Goal: Book appointment/travel/reservation

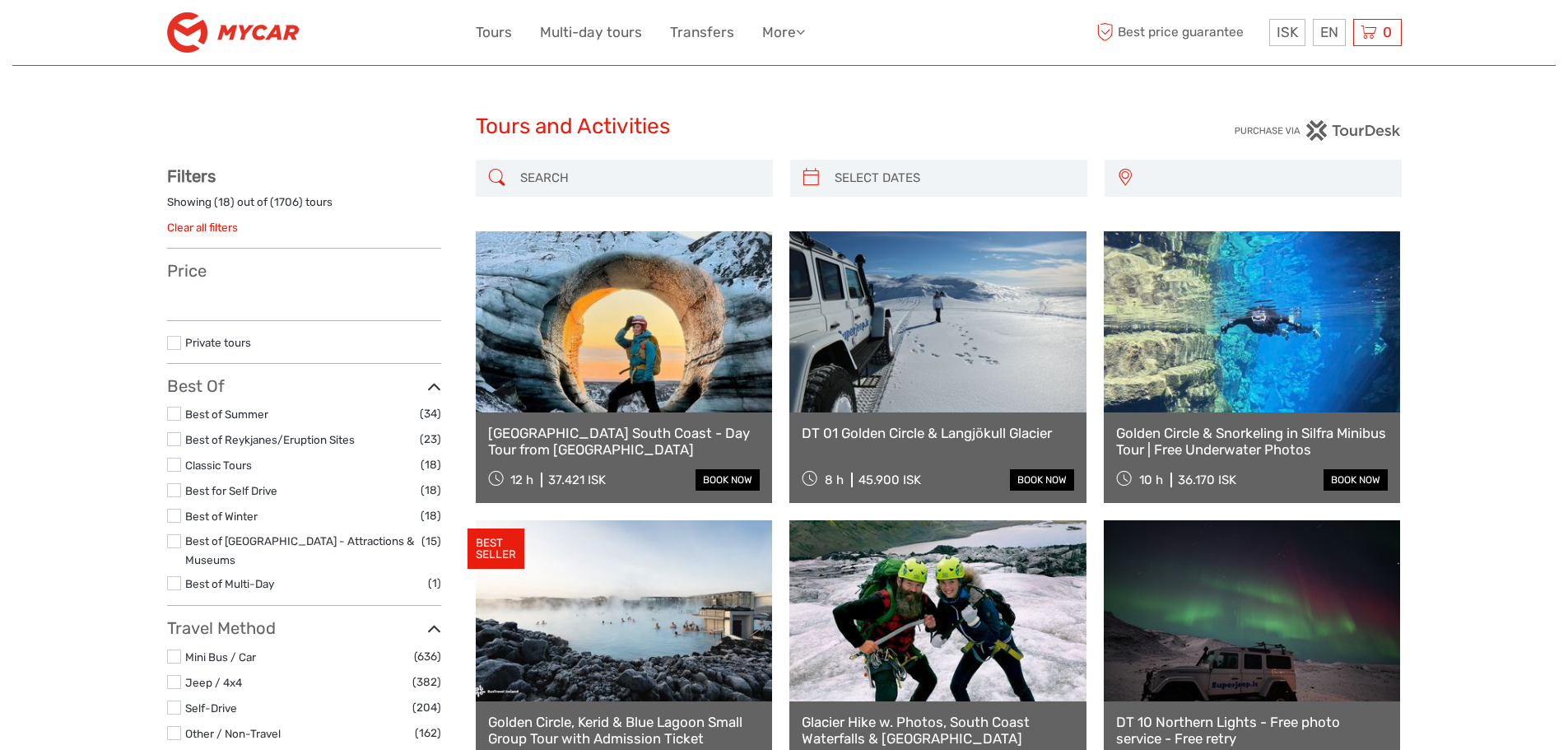
select select
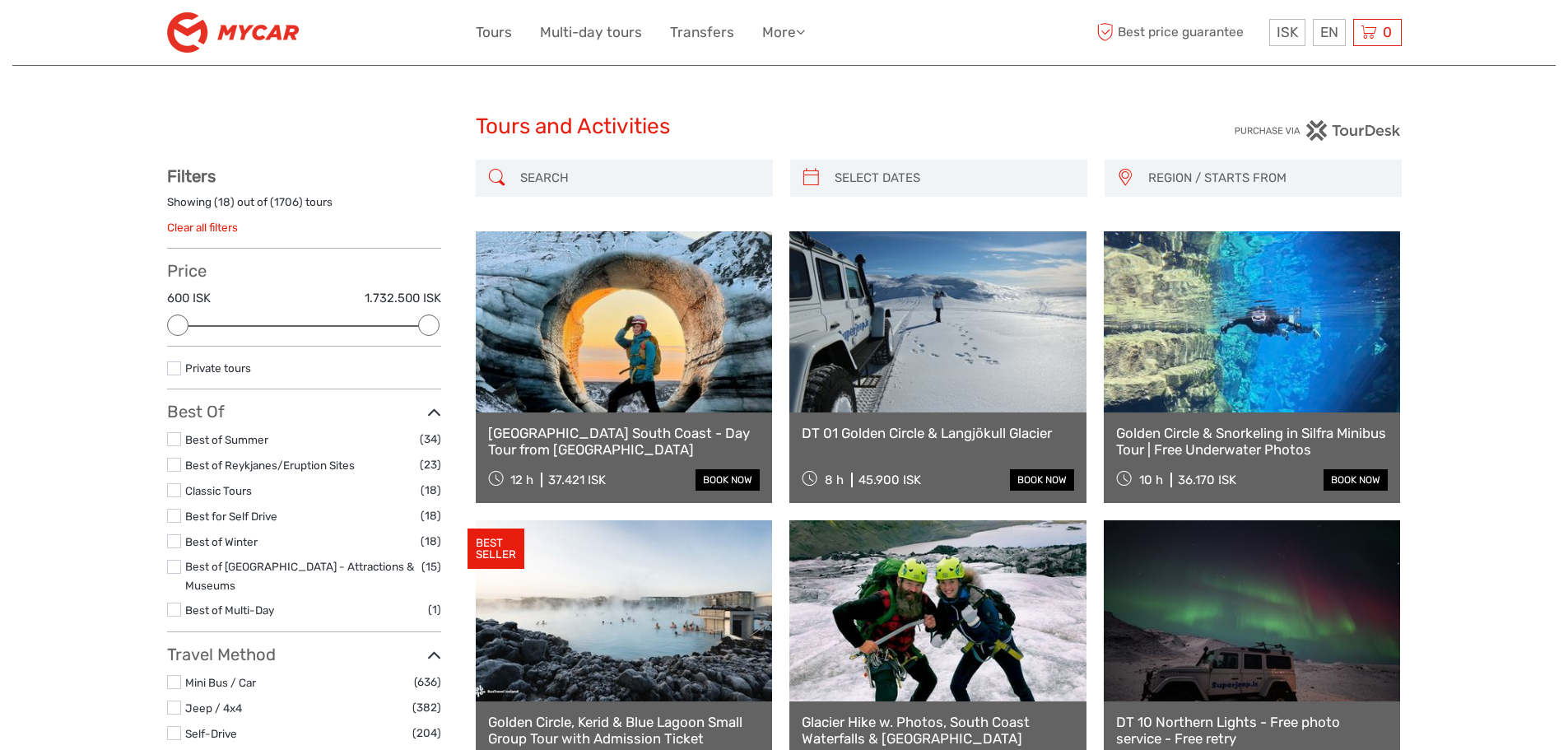
click at [1285, 374] on link at bounding box center [1252, 321] width 297 height 181
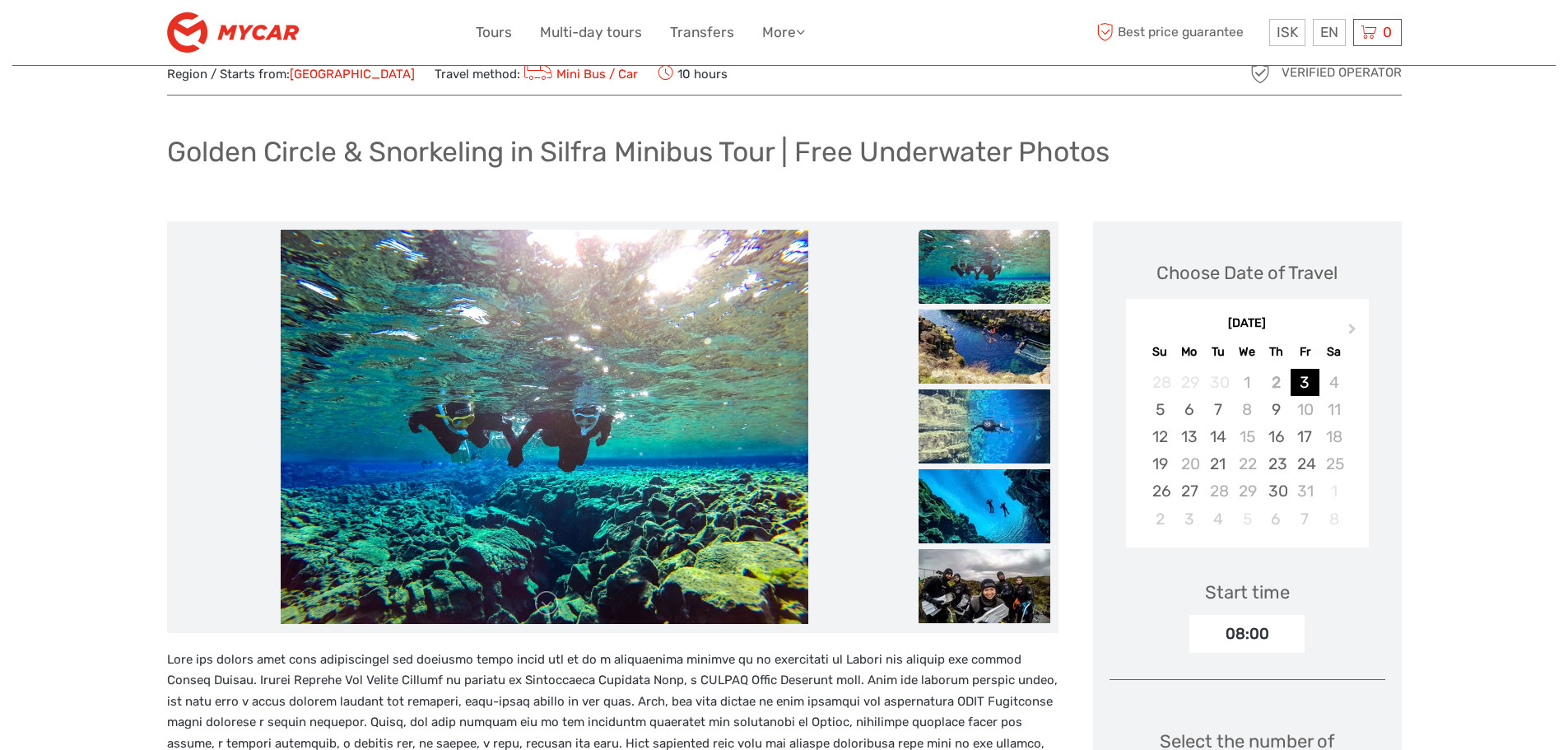
scroll to position [49, 0]
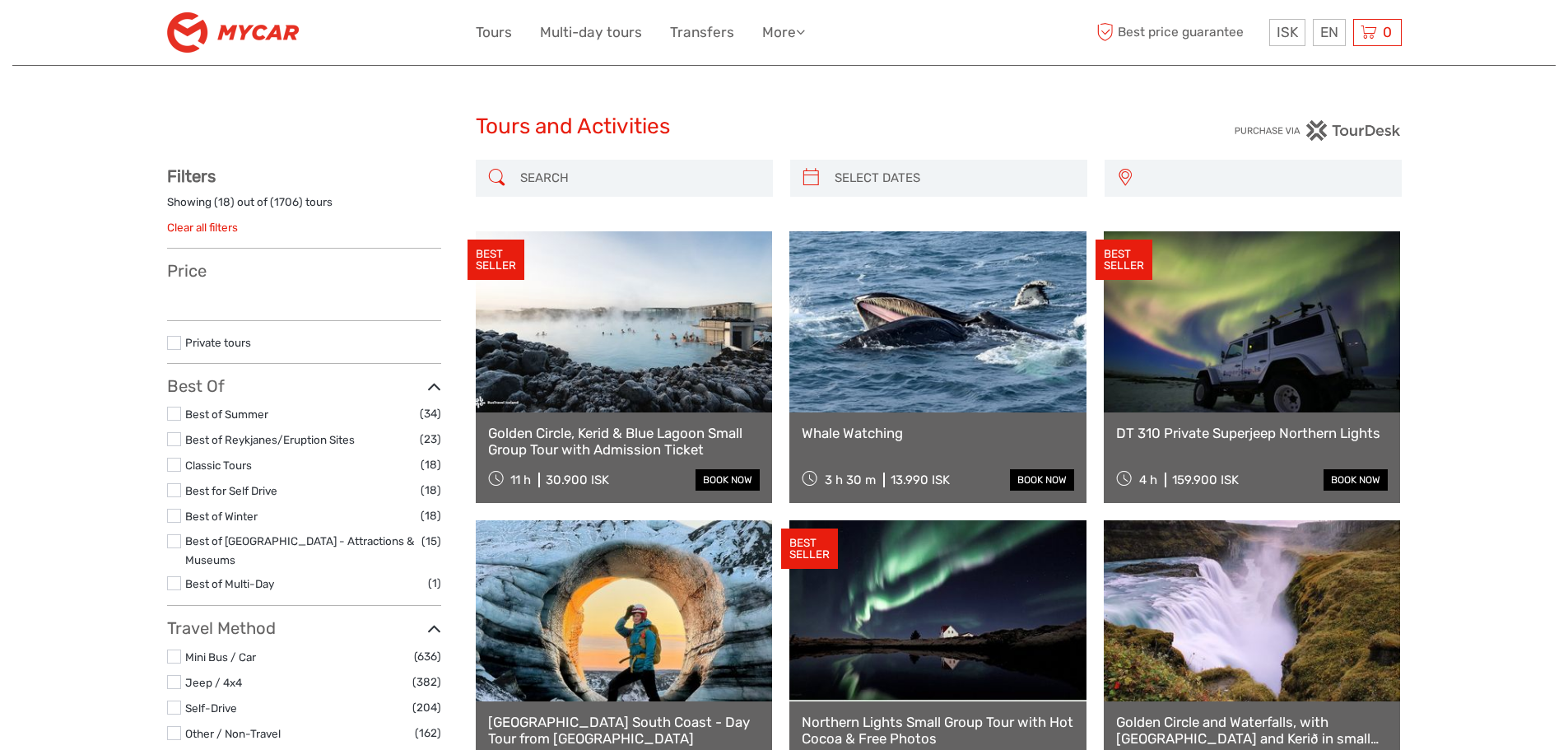
select select
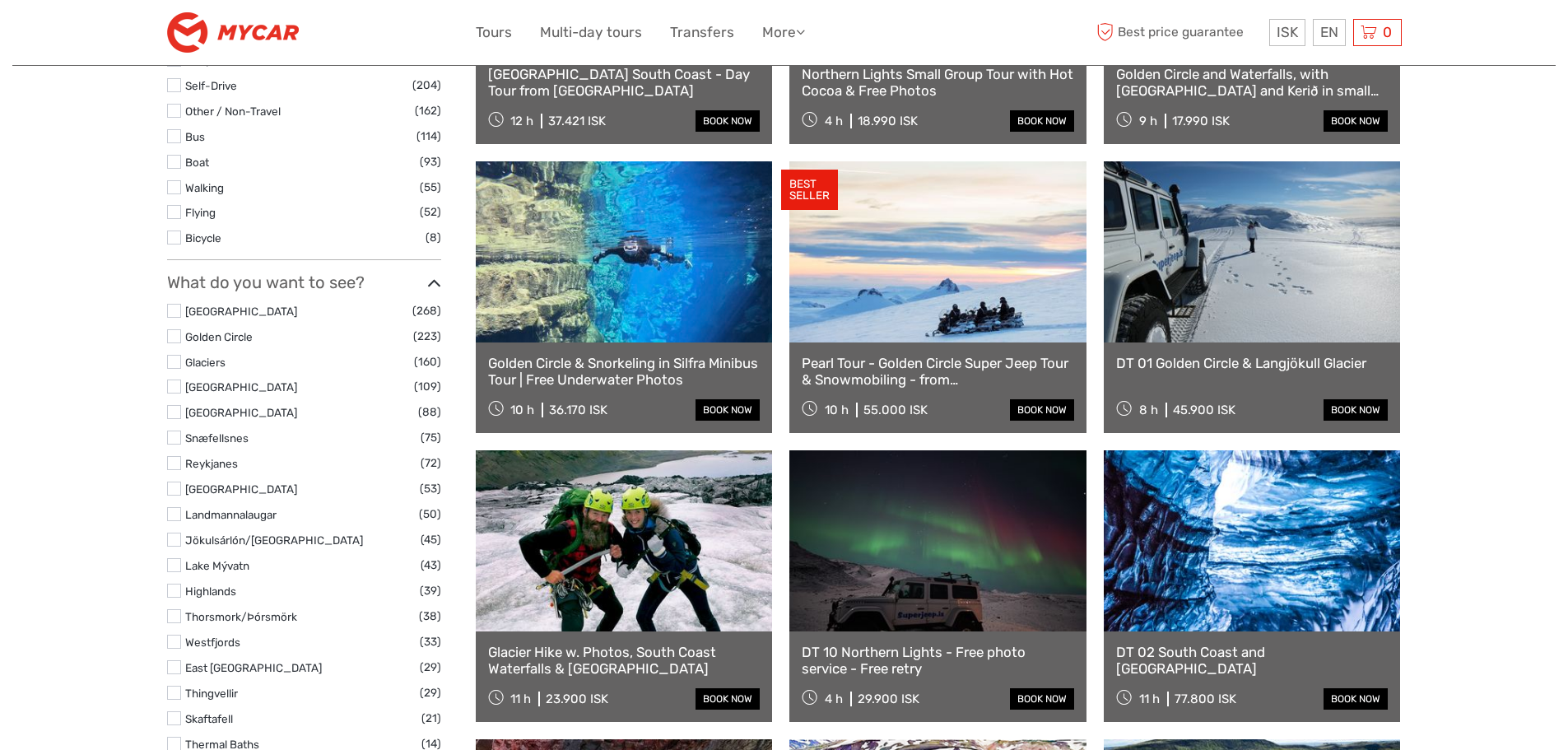
scroll to position [677, 0]
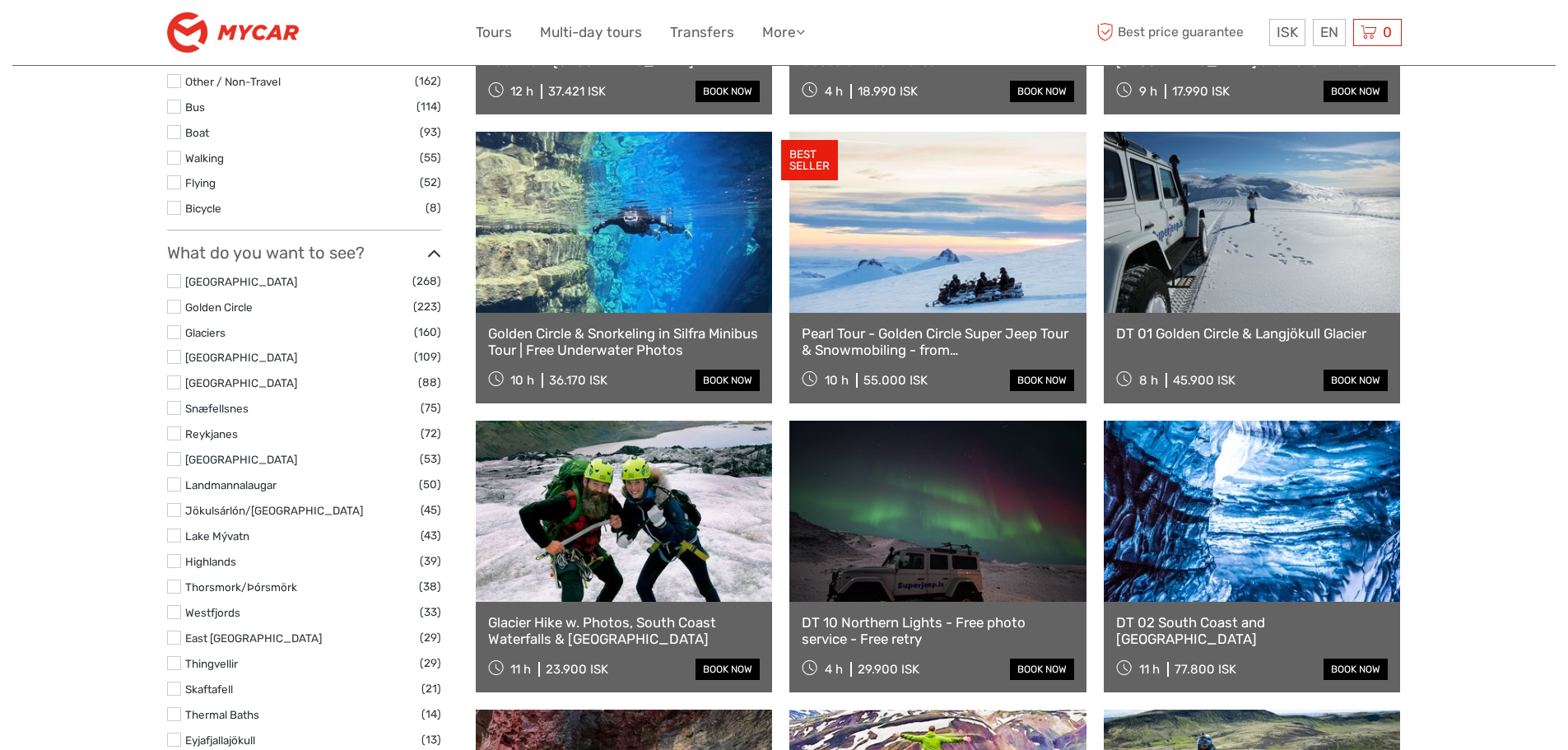
drag, startPoint x: 1565, startPoint y: 245, endPoint x: 1565, endPoint y: 255, distance: 10.0
click at [648, 281] on link at bounding box center [624, 222] width 297 height 181
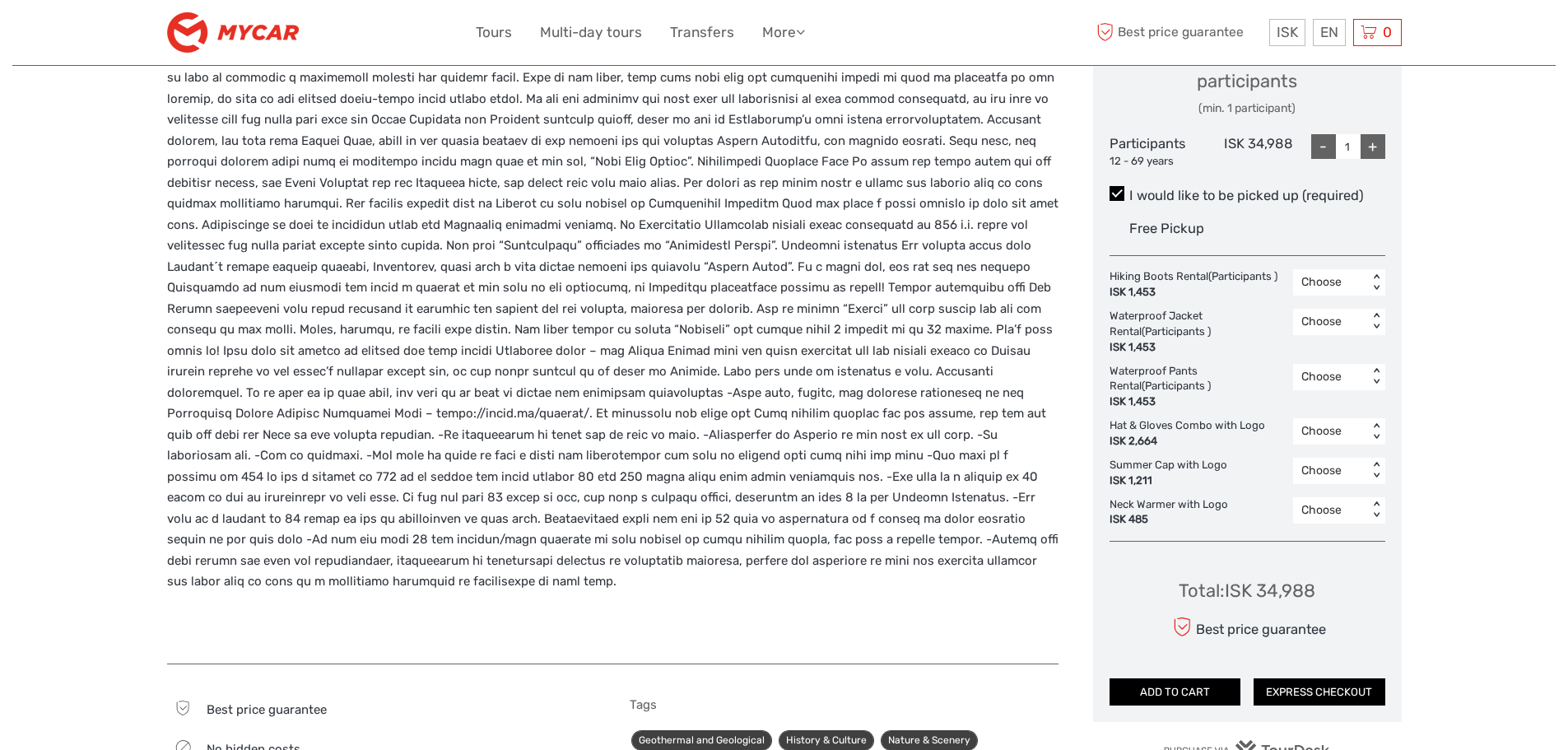
scroll to position [770, 0]
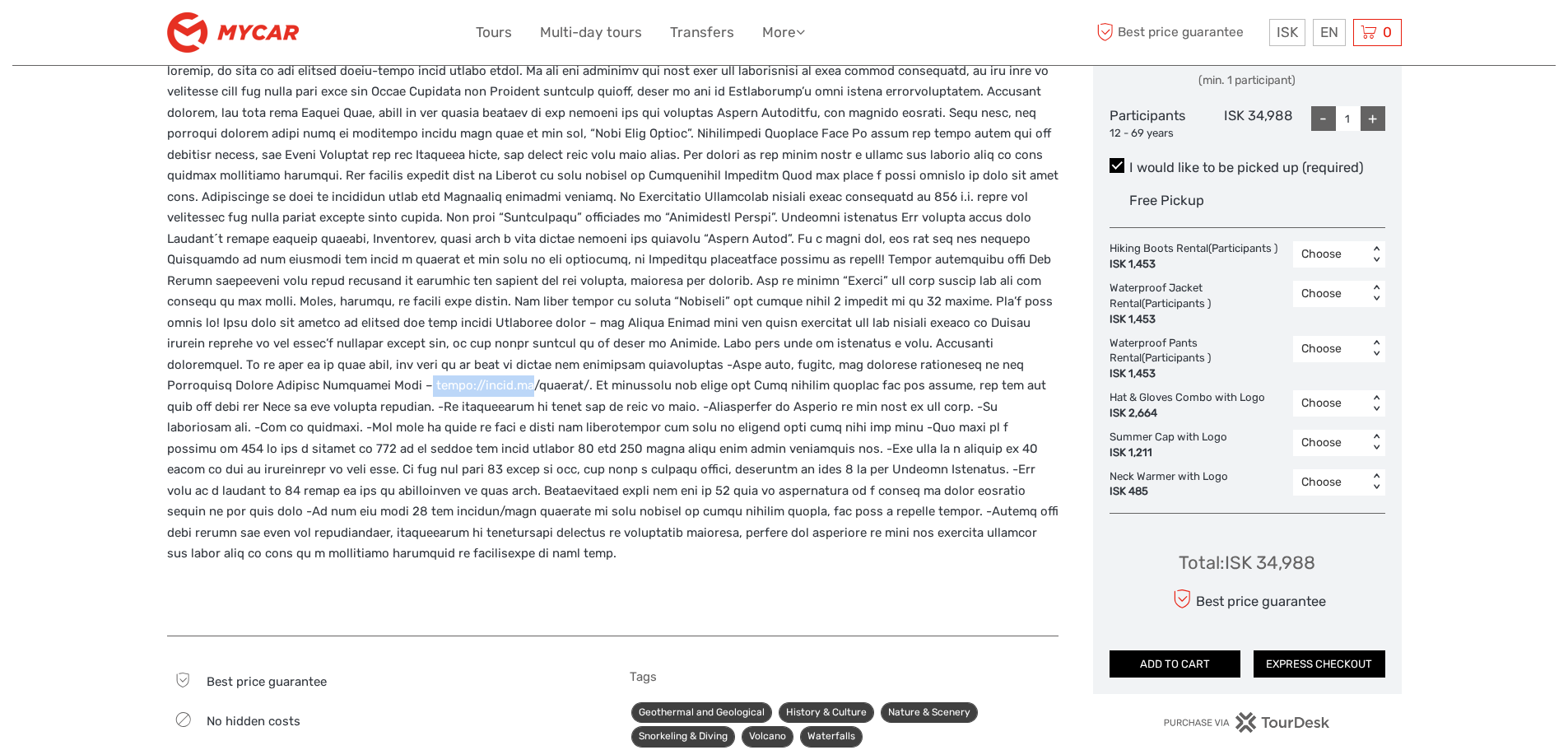
drag, startPoint x: 565, startPoint y: 367, endPoint x: 645, endPoint y: 366, distance: 80.0
click at [645, 366] on p at bounding box center [612, 249] width 891 height 630
